Goal: Task Accomplishment & Management: Manage account settings

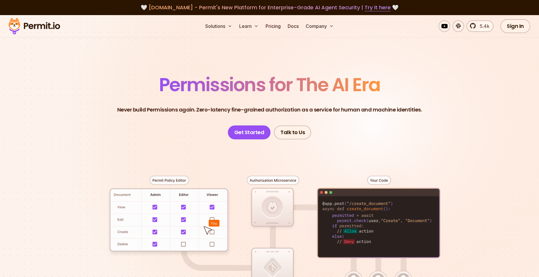
click at [464, 89] on header "Permissions for The AI Era Never build Permissions again. Zero-latency fine-gra…" at bounding box center [269, 107] width 406 height 64
click at [510, 26] on link "Sign In" at bounding box center [515, 26] width 30 height 14
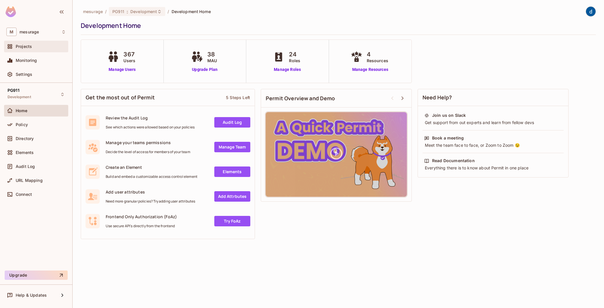
click at [27, 47] on span "Projects" at bounding box center [24, 46] width 16 height 5
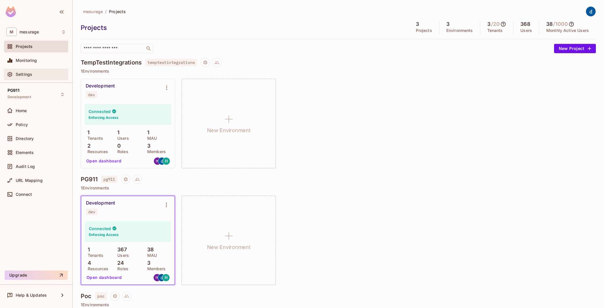
click at [27, 75] on span "Settings" at bounding box center [24, 74] width 17 height 5
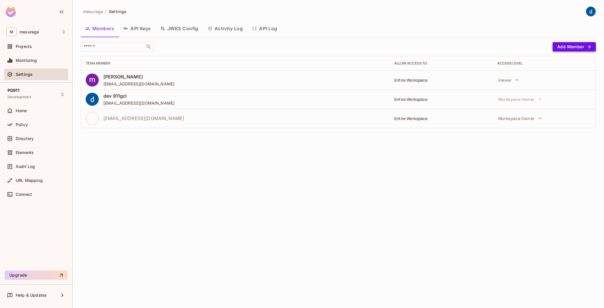
click at [561, 46] on button "Add Member" at bounding box center [573, 46] width 43 height 9
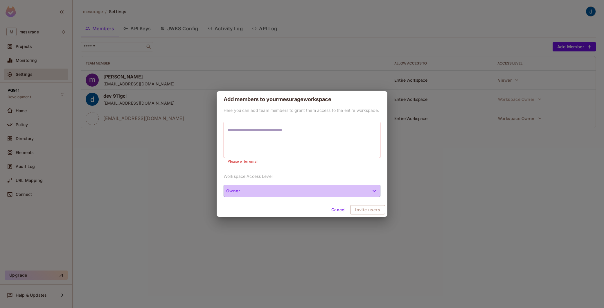
click at [372, 188] on icon "button" at bounding box center [374, 190] width 7 height 7
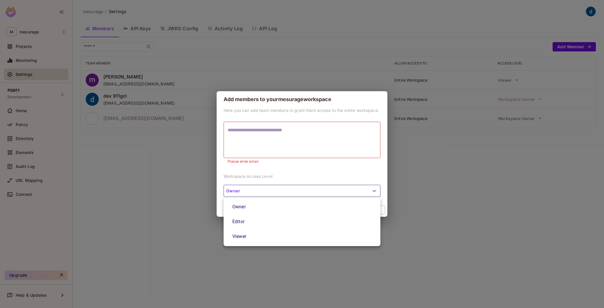
click at [158, 193] on div at bounding box center [302, 154] width 604 height 308
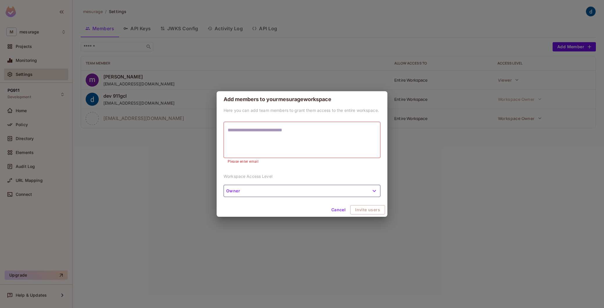
click at [337, 209] on button "Cancel" at bounding box center [338, 209] width 19 height 9
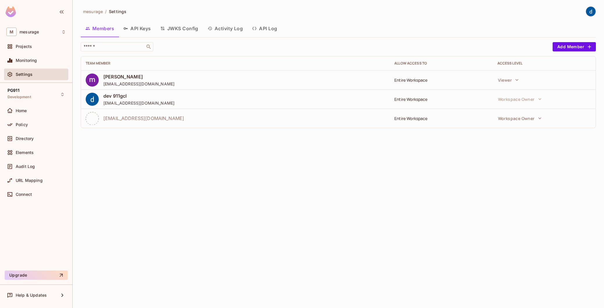
click at [93, 11] on span "mesurage" at bounding box center [93, 12] width 20 height 6
click at [121, 12] on span "Settings" at bounding box center [117, 12] width 17 height 6
click at [93, 10] on span "mesurage" at bounding box center [93, 12] width 20 height 6
click at [17, 89] on span "PG911" at bounding box center [14, 90] width 12 height 5
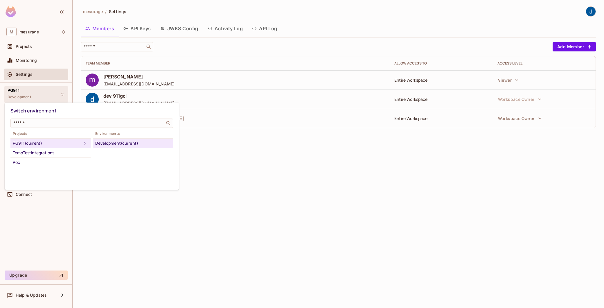
click at [17, 89] on div at bounding box center [302, 154] width 604 height 308
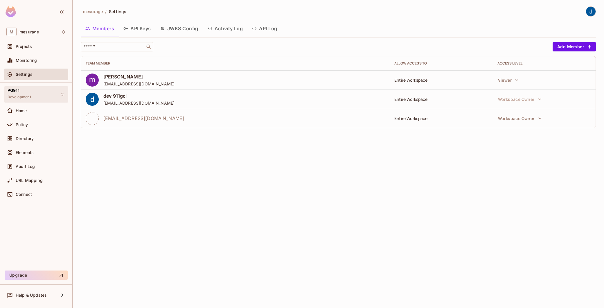
click at [17, 89] on span "PG911" at bounding box center [14, 90] width 12 height 5
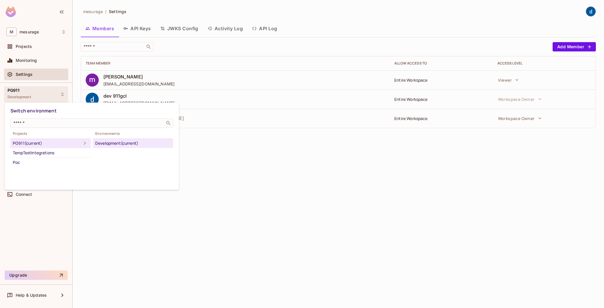
click at [17, 89] on div at bounding box center [302, 154] width 604 height 308
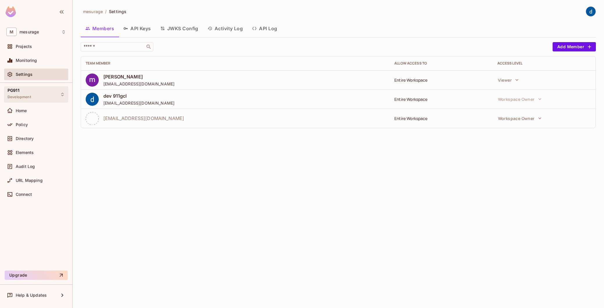
click at [17, 89] on span "PG911" at bounding box center [14, 90] width 12 height 5
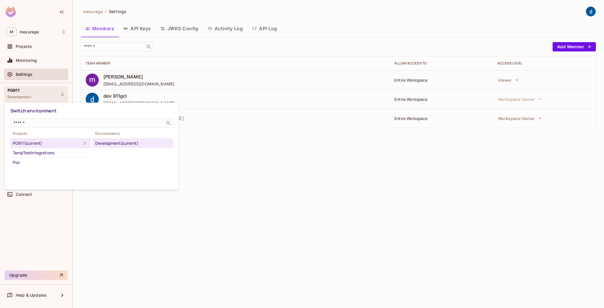
click at [58, 144] on div "PG911 (current)" at bounding box center [47, 143] width 68 height 7
click at [317, 196] on div at bounding box center [302, 154] width 604 height 308
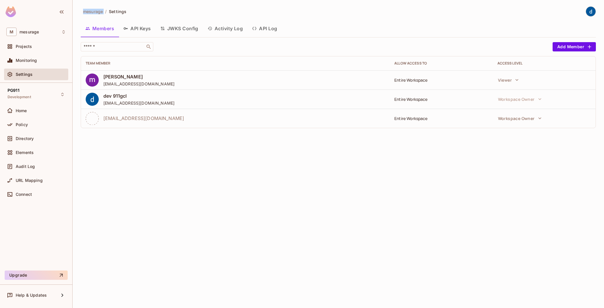
drag, startPoint x: 104, startPoint y: 10, endPoint x: 82, endPoint y: 11, distance: 21.5
click at [82, 11] on div "mesurage / Settings" at bounding box center [104, 11] width 46 height 10
click at [103, 14] on ol "mesurage / Settings" at bounding box center [104, 12] width 43 height 6
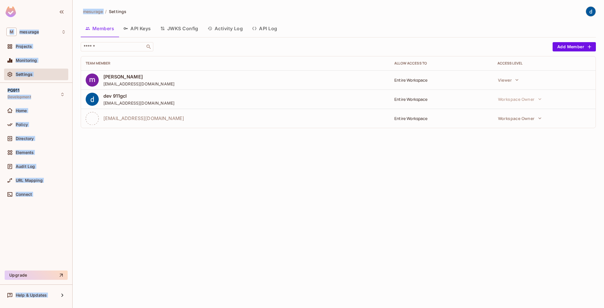
drag, startPoint x: 104, startPoint y: 12, endPoint x: 68, endPoint y: 15, distance: 36.7
click at [68, 15] on div "M mesurage Projects Monitoring Settings PG911 Development Home Policy Directory…" at bounding box center [302, 154] width 604 height 308
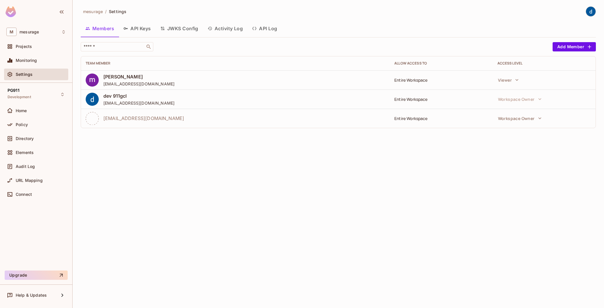
click at [129, 156] on div "mesurage / Settings Members API Keys JWKS Config Activity Log API Log ​ Add Mem…" at bounding box center [338, 154] width 531 height 308
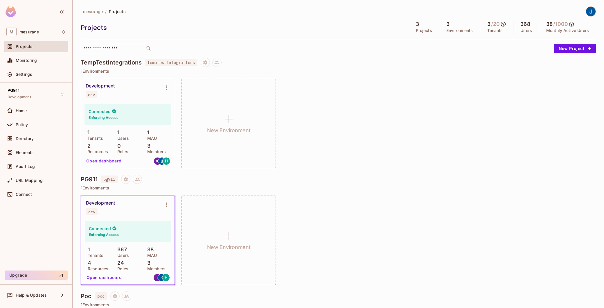
click at [6, 12] on img at bounding box center [11, 11] width 10 height 11
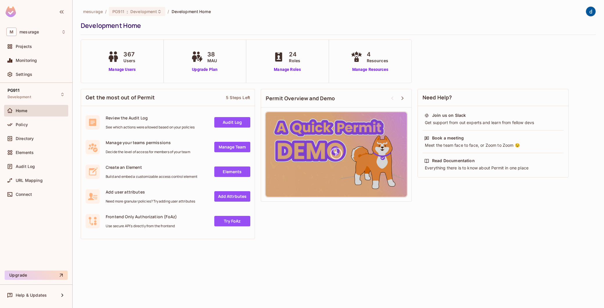
click at [9, 9] on img at bounding box center [11, 11] width 10 height 11
click at [81, 285] on div "mesurage / PG911 : Development / Development Home Development Home 367 Users Ma…" at bounding box center [338, 154] width 531 height 308
click at [30, 122] on div "Policy" at bounding box center [41, 124] width 50 height 5
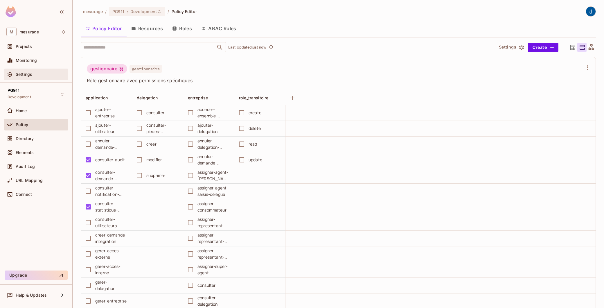
click at [21, 79] on div "Settings" at bounding box center [36, 74] width 64 height 12
